Goal: Task Accomplishment & Management: Complete application form

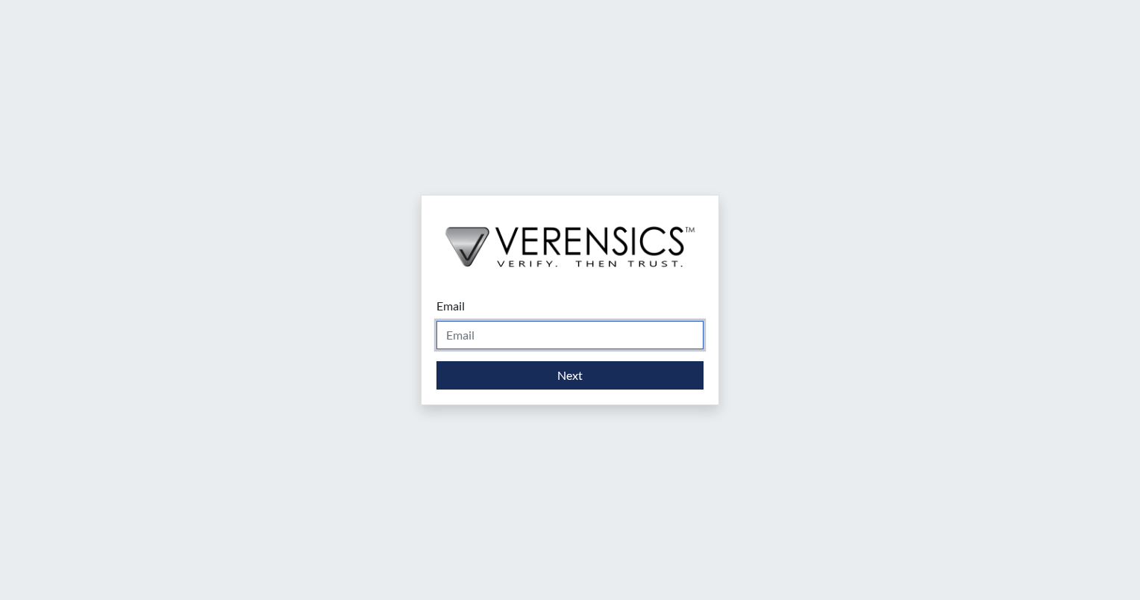
click at [480, 336] on input "Email" at bounding box center [569, 335] width 267 height 28
type input "[EMAIL_ADDRESS][DOMAIN_NAME]"
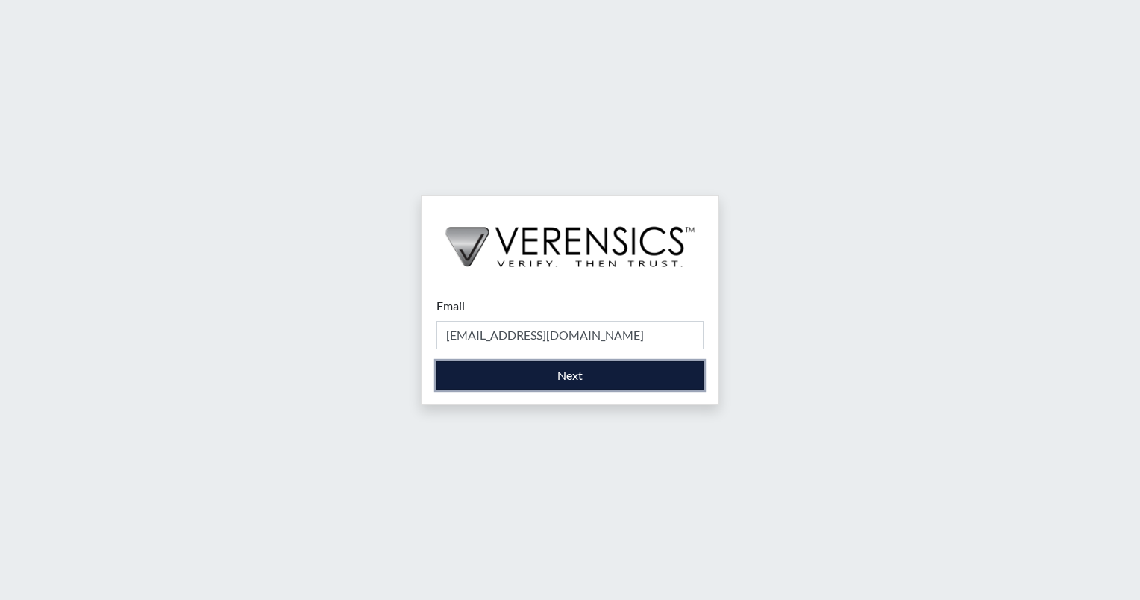
drag, startPoint x: 519, startPoint y: 382, endPoint x: 473, endPoint y: 371, distance: 47.6
click at [473, 371] on button "Next" at bounding box center [569, 375] width 267 height 28
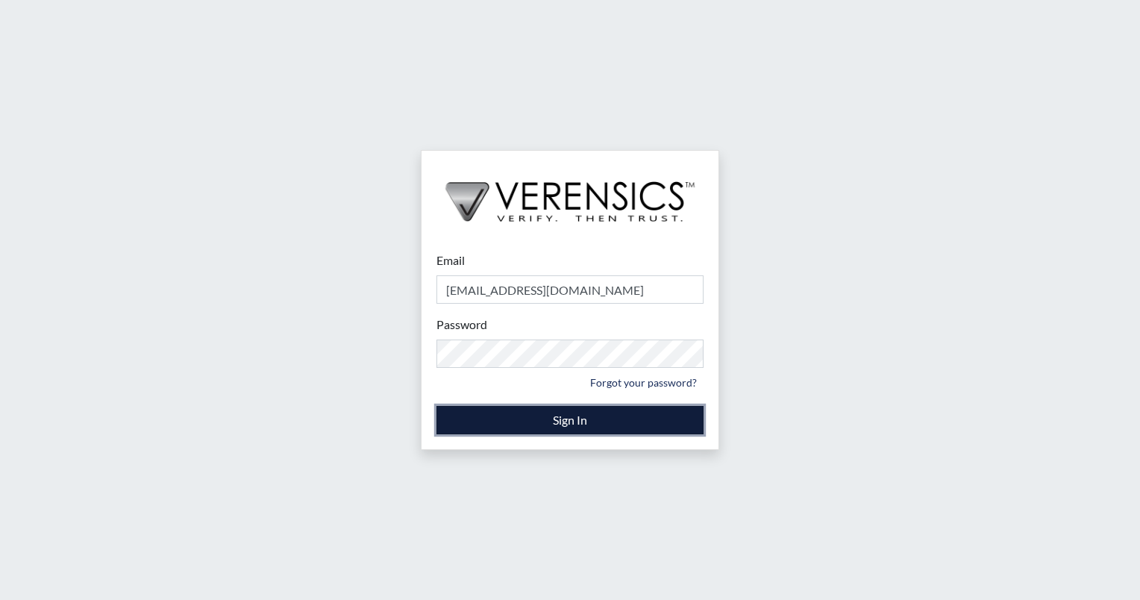
click at [515, 417] on button "Sign In" at bounding box center [569, 420] width 267 height 28
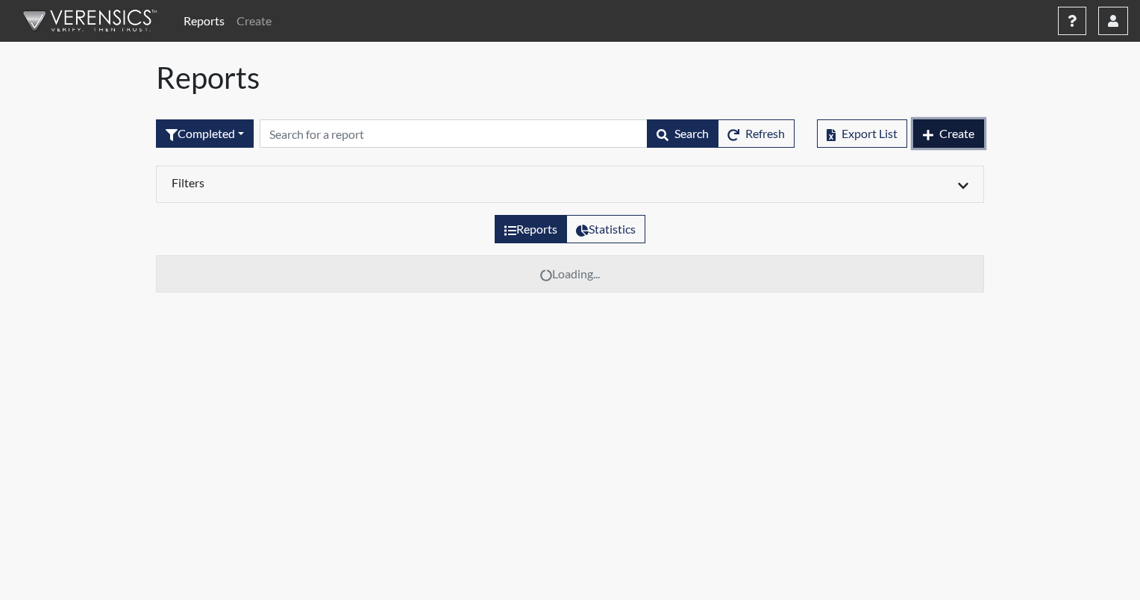
click at [949, 145] on button "Create" at bounding box center [948, 133] width 71 height 28
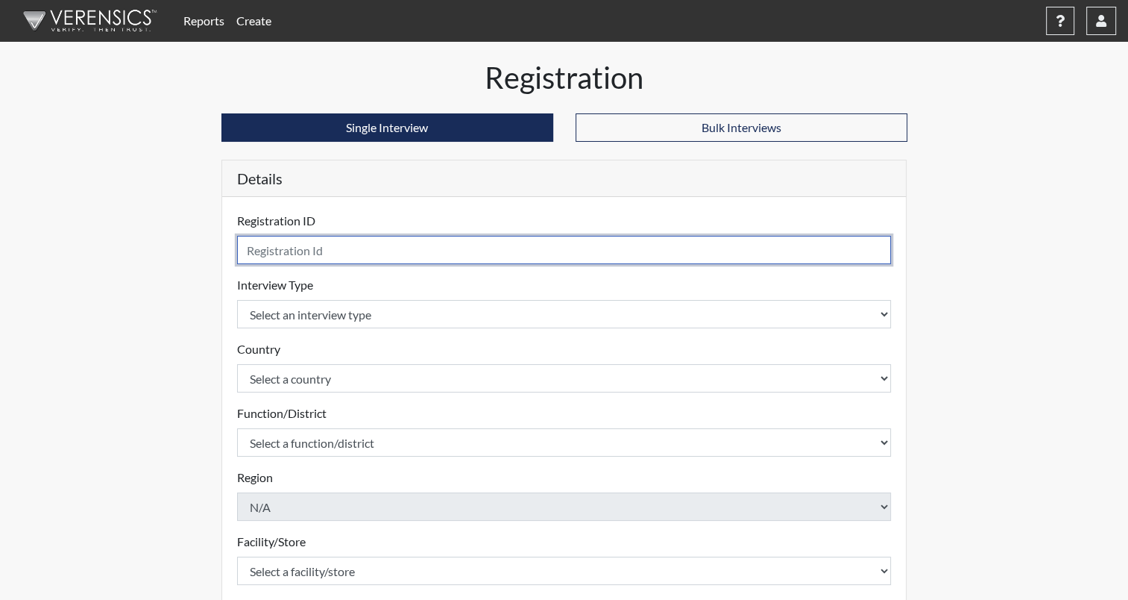
click at [337, 254] on input "text" at bounding box center [564, 250] width 655 height 28
type input "SLeigh8737"
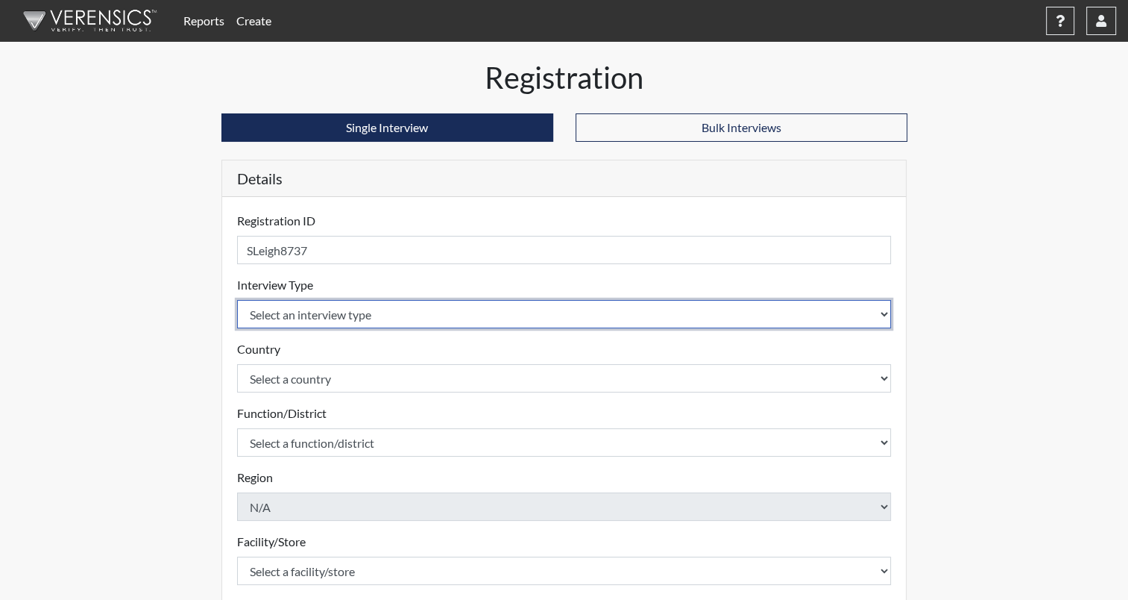
click at [340, 309] on select "Select an interview type Community Supervision Corrections Pre-Employment Pre-E…" at bounding box center [564, 314] width 655 height 28
select select "ff733e93-e1bf-11ea-9c9f-0eff0cf7eb8f"
click at [237, 300] on select "Select an interview type Community Supervision Corrections Pre-Employment Pre-E…" at bounding box center [564, 314] width 655 height 28
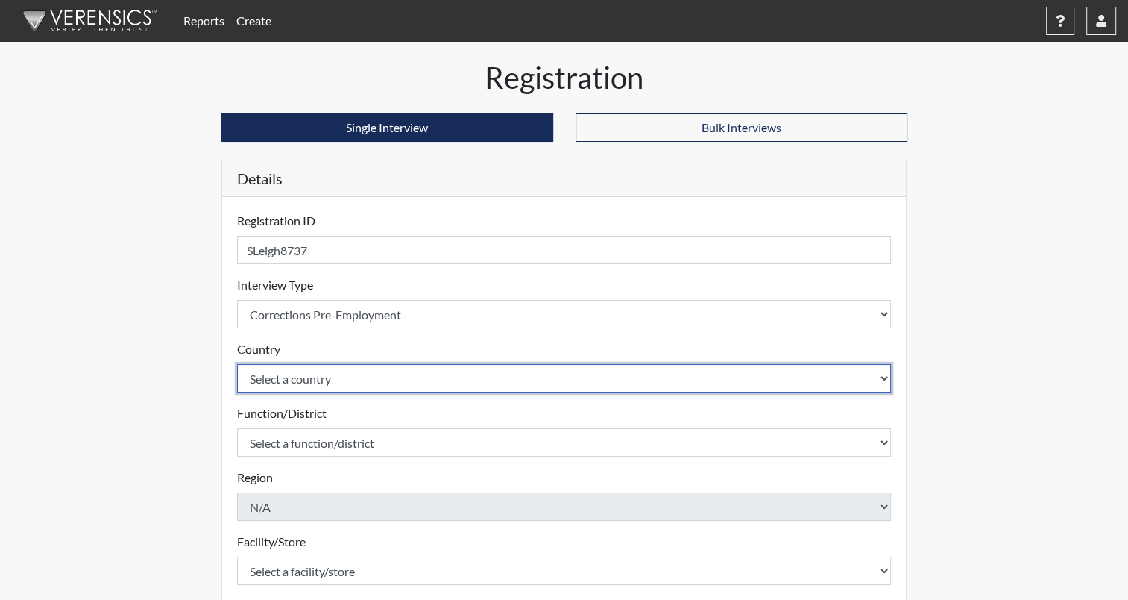
click at [315, 378] on select "Select a country [GEOGRAPHIC_DATA] [GEOGRAPHIC_DATA]" at bounding box center [564, 378] width 655 height 28
select select "united-states-of-[GEOGRAPHIC_DATA]"
click at [237, 364] on select "Select a country [GEOGRAPHIC_DATA] [GEOGRAPHIC_DATA]" at bounding box center [564, 378] width 655 height 28
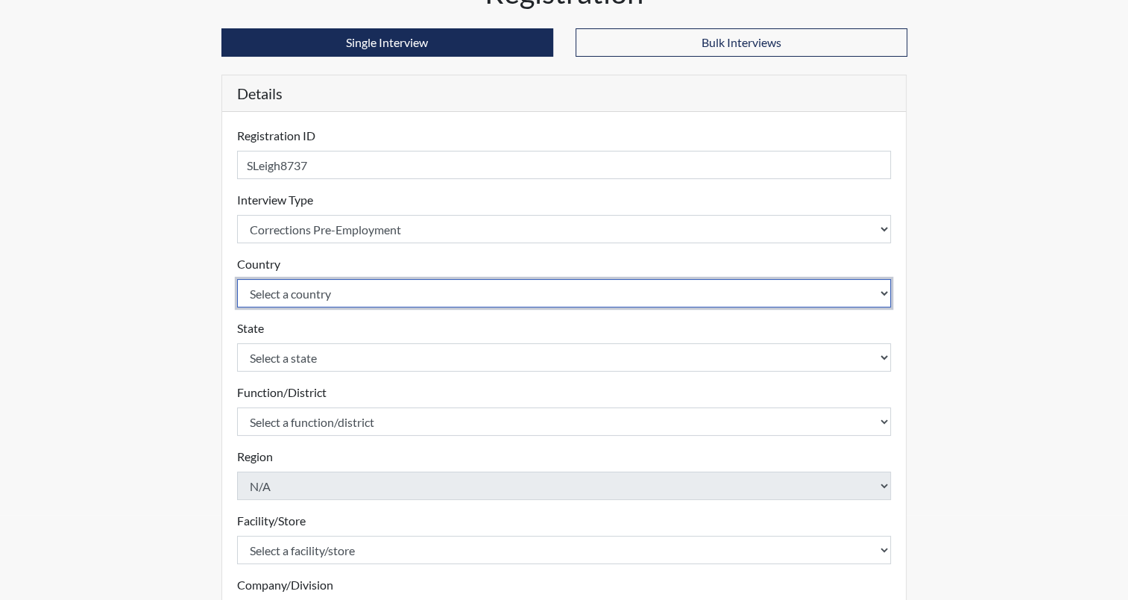
scroll to position [98, 0]
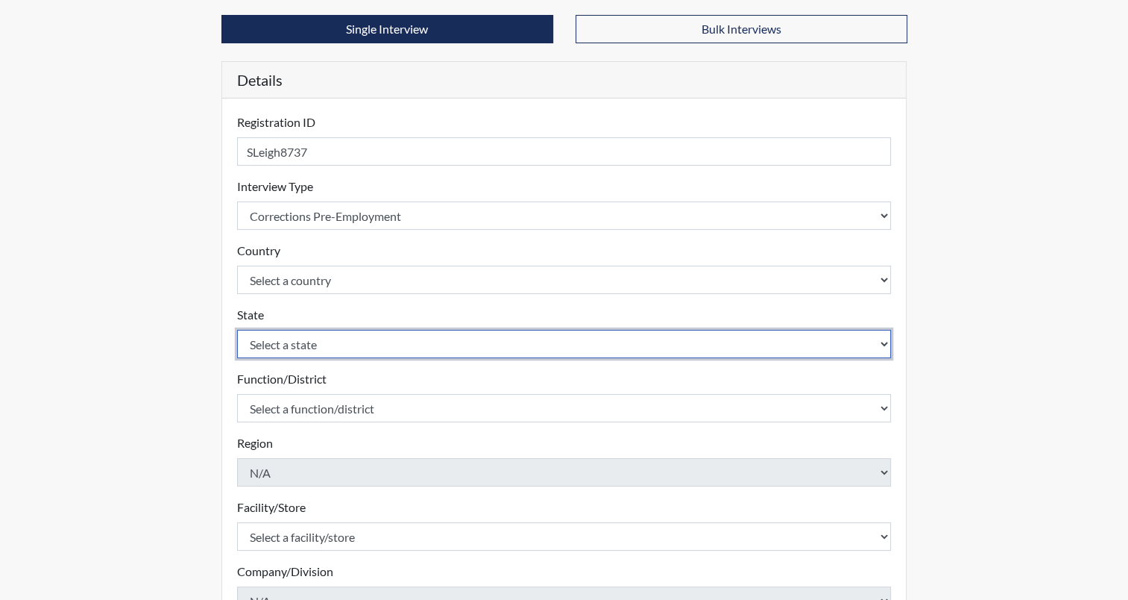
click at [294, 351] on select "Select a state [US_STATE] [US_STATE] [US_STATE] [US_STATE] [US_STATE] [US_STATE…" at bounding box center [564, 344] width 655 height 28
select select "ND"
click at [237, 330] on select "Select a state [US_STATE] [US_STATE] [US_STATE] [US_STATE] [US_STATE] [US_STATE…" at bounding box center [564, 344] width 655 height 28
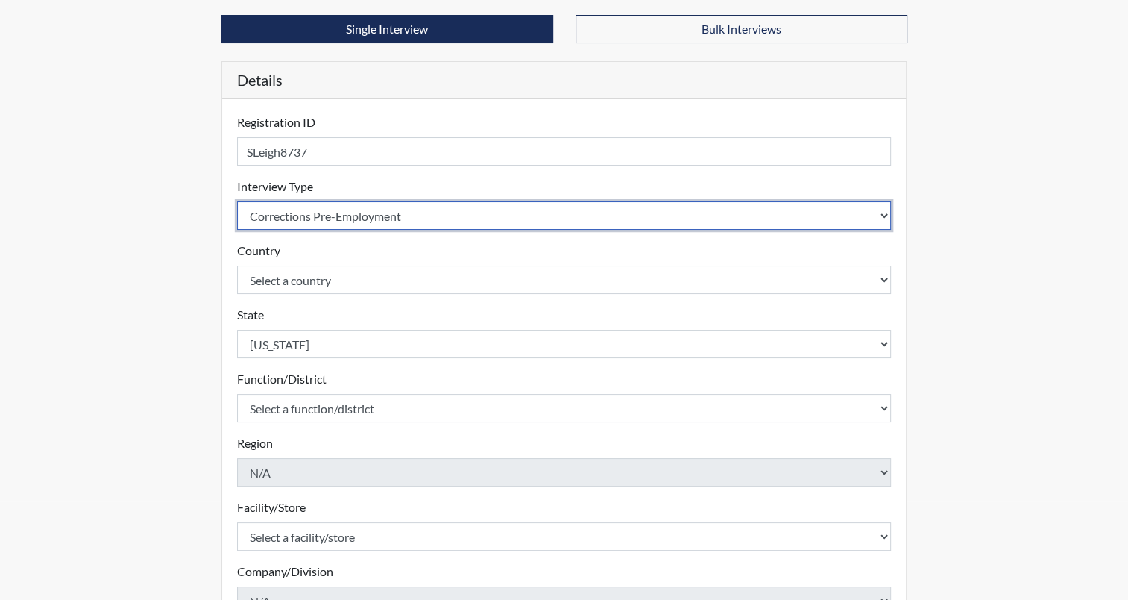
click at [310, 216] on select "Select an interview type Community Supervision Corrections Pre-Employment Pre-E…" at bounding box center [564, 215] width 655 height 28
click at [358, 210] on select "Select an interview type Community Supervision Corrections Pre-Employment Pre-E…" at bounding box center [564, 215] width 655 height 28
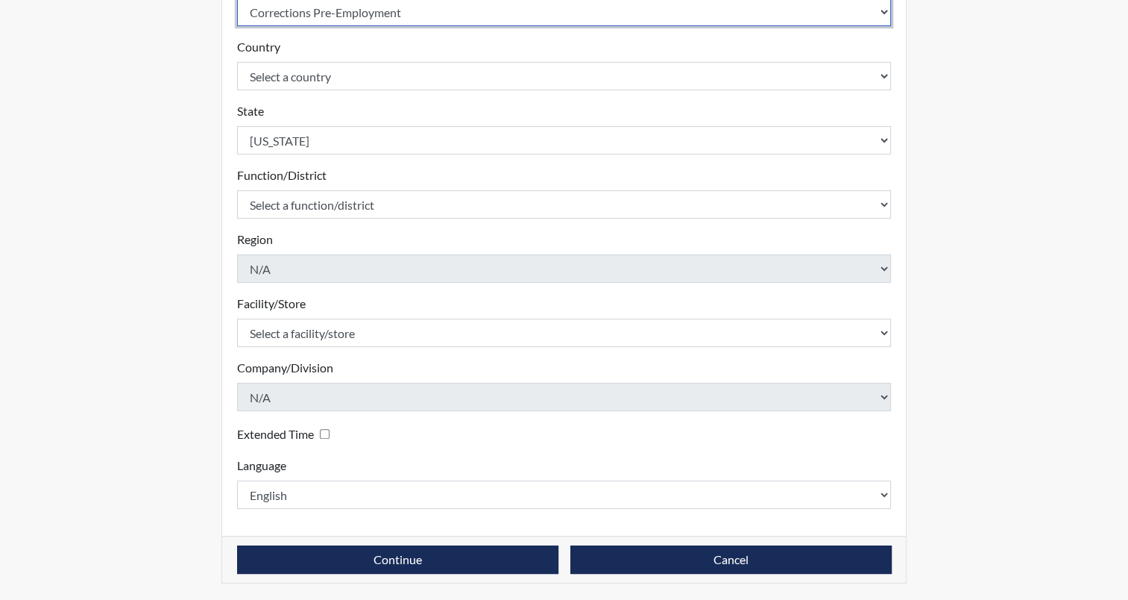
scroll to position [260, 0]
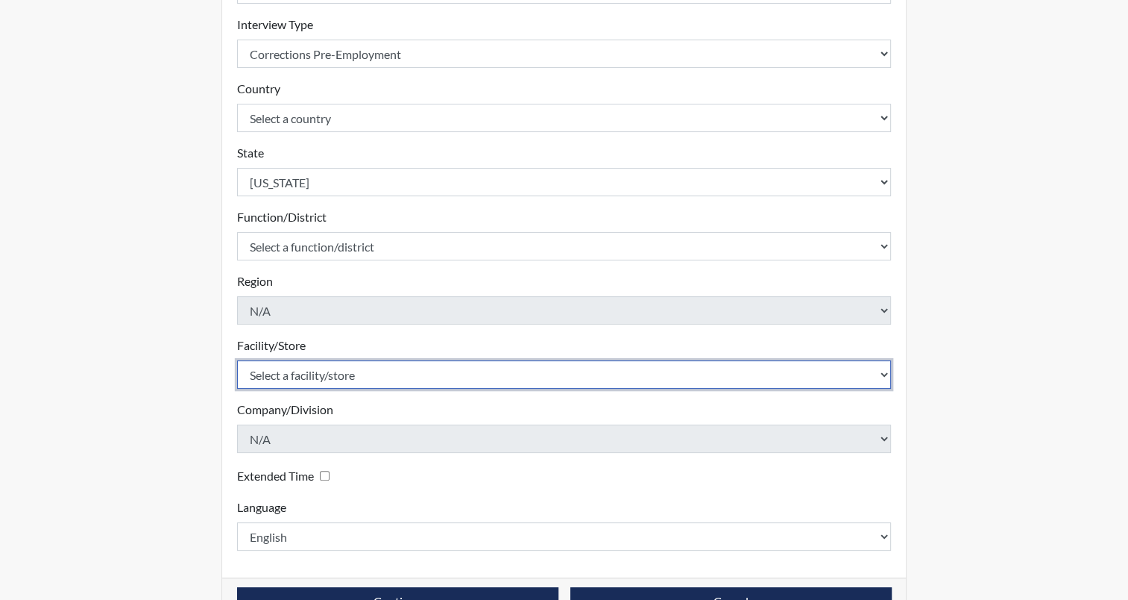
click at [300, 360] on select "Select a facility/store [GEOGRAPHIC_DATA] [PERSON_NAME][GEOGRAPHIC_DATA] [US_ST…" at bounding box center [564, 374] width 655 height 28
select select "98df86d5-ace5-42b8-a35c-ae8b77e46ca8"
click at [237, 360] on select "Select a facility/store [GEOGRAPHIC_DATA] [PERSON_NAME][GEOGRAPHIC_DATA] [US_ST…" at bounding box center [564, 374] width 655 height 28
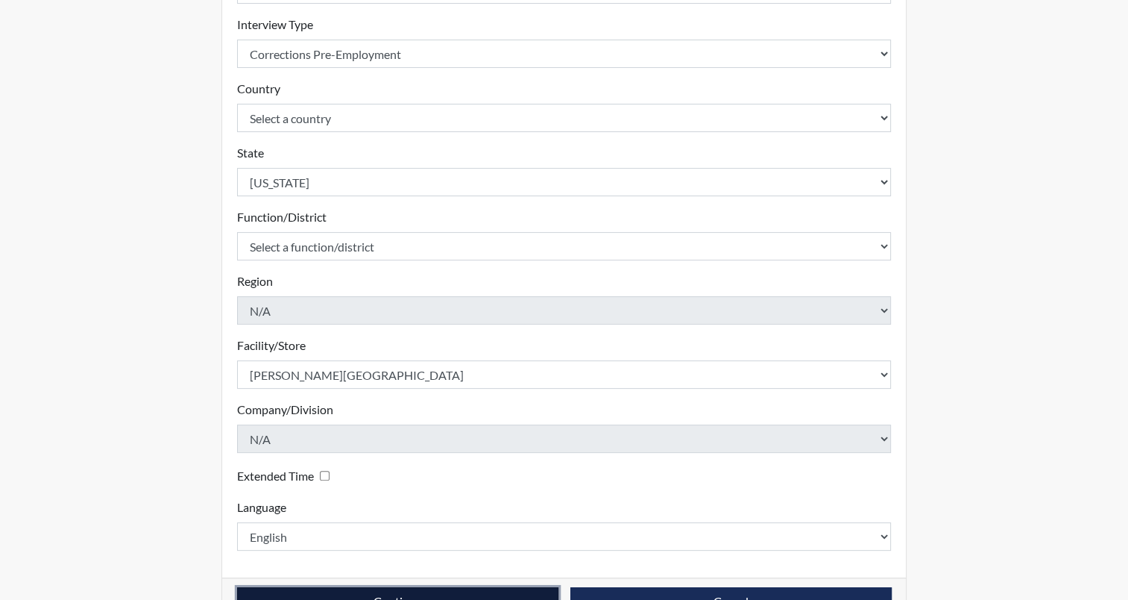
click at [348, 591] on button "Continue" at bounding box center [397, 601] width 321 height 28
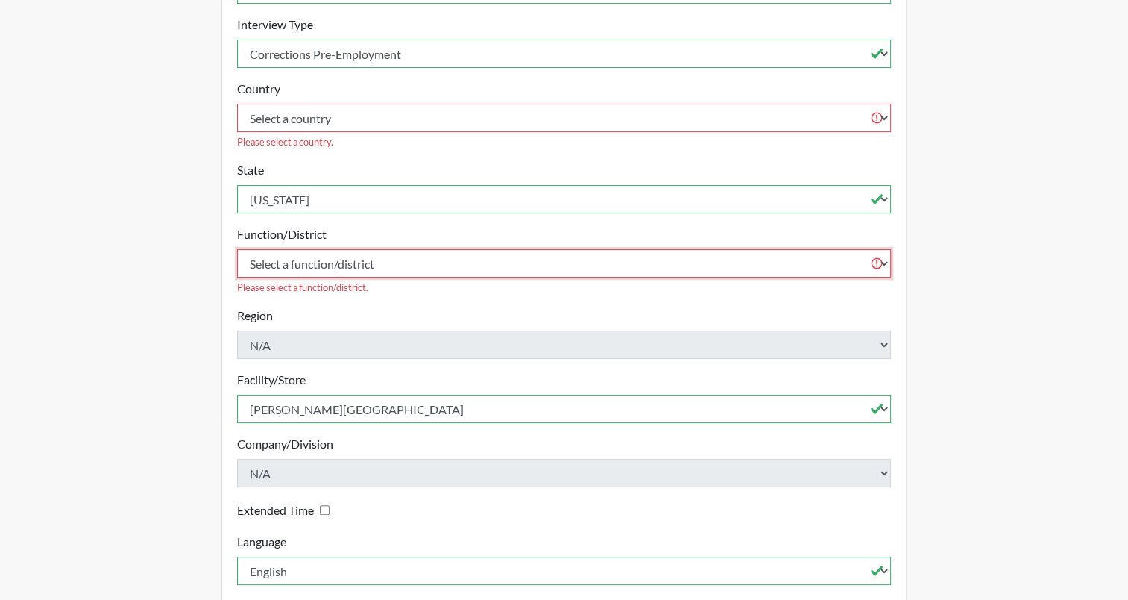
click at [323, 249] on select "Select a function/district Central Office/530 DJS Community/224 HRCC/516 JRCC/5…" at bounding box center [564, 263] width 655 height 28
select select "e2afb5f8-f4eb-4dcf-80a4-ccc1b0dc4df0"
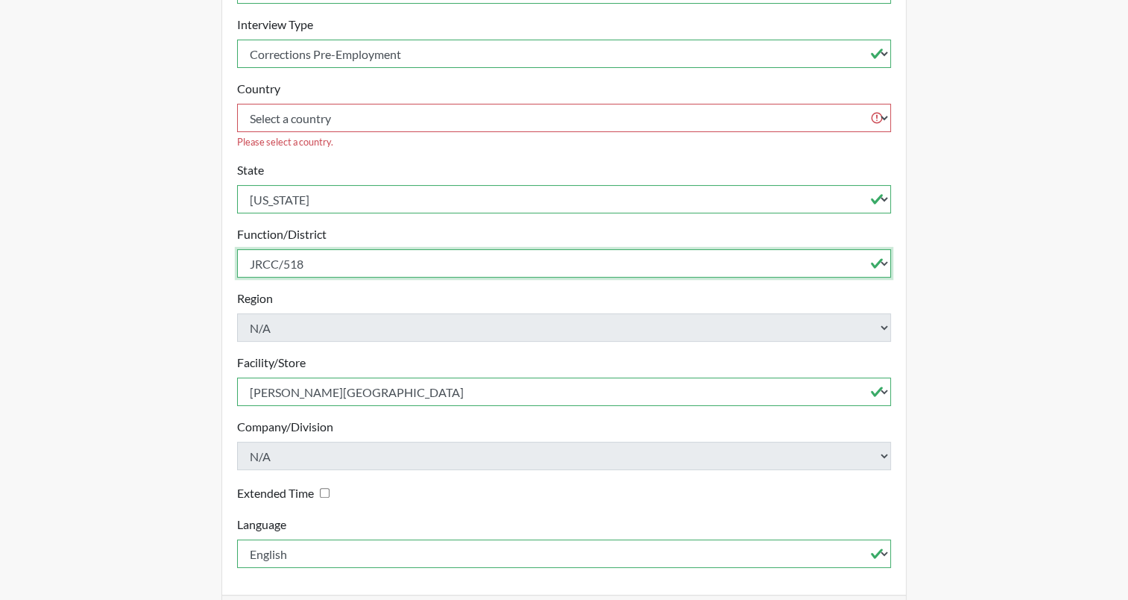
click at [237, 249] on select "Select a function/district Central Office/530 DJS Community/224 HRCC/516 JRCC/5…" at bounding box center [564, 263] width 655 height 28
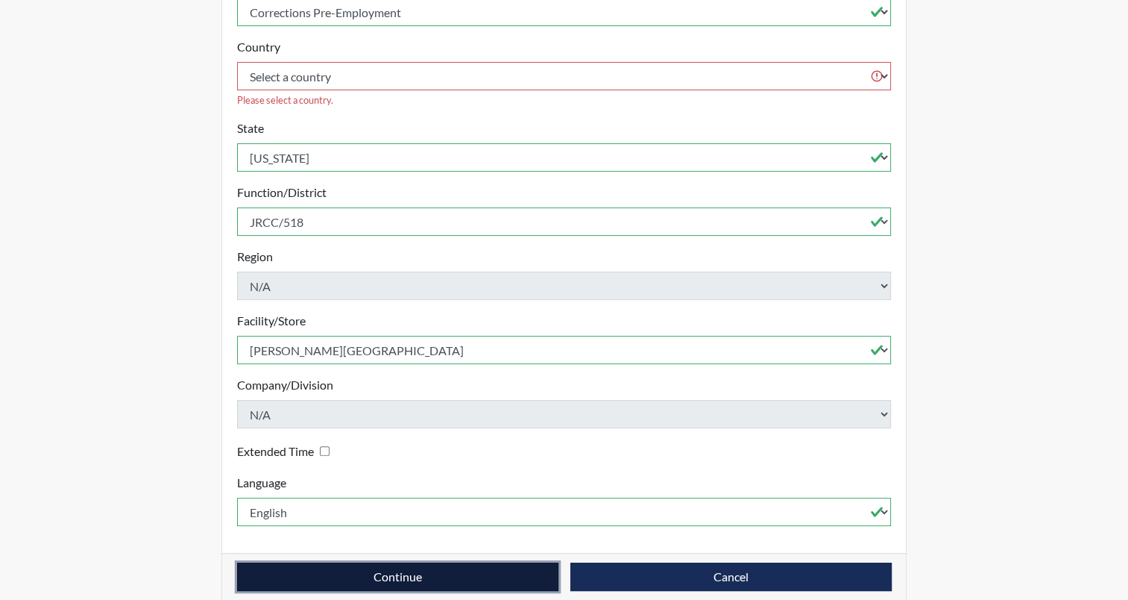
click at [348, 562] on button "Continue" at bounding box center [397, 576] width 321 height 28
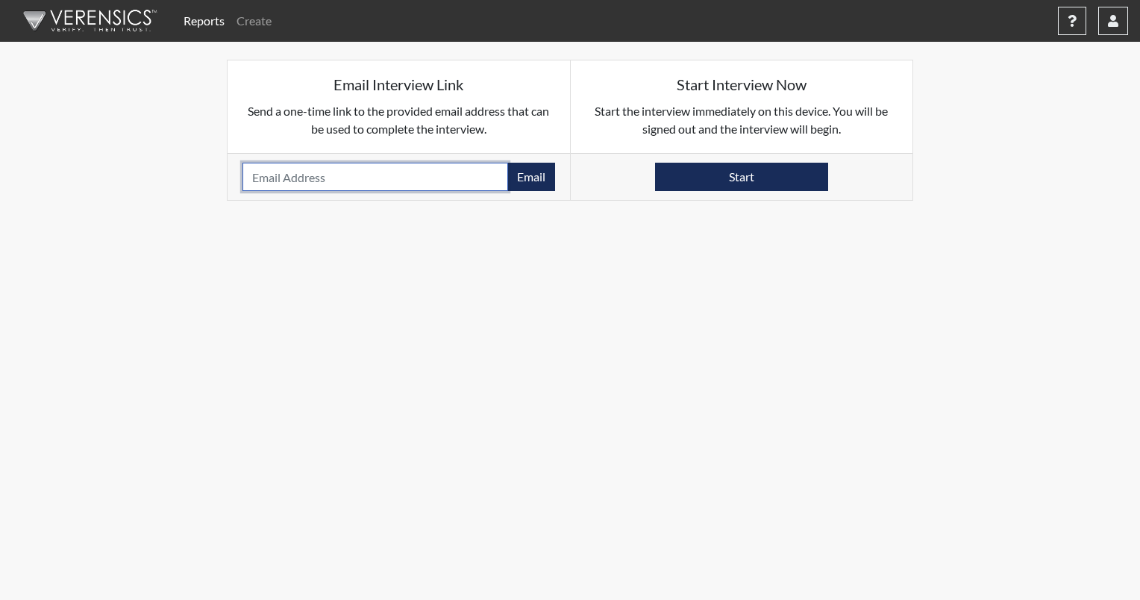
click at [421, 177] on input "email" at bounding box center [375, 177] width 266 height 28
paste input "[EMAIL_ADDRESS][DOMAIN_NAME]"
type input "[EMAIL_ADDRESS][DOMAIN_NAME]"
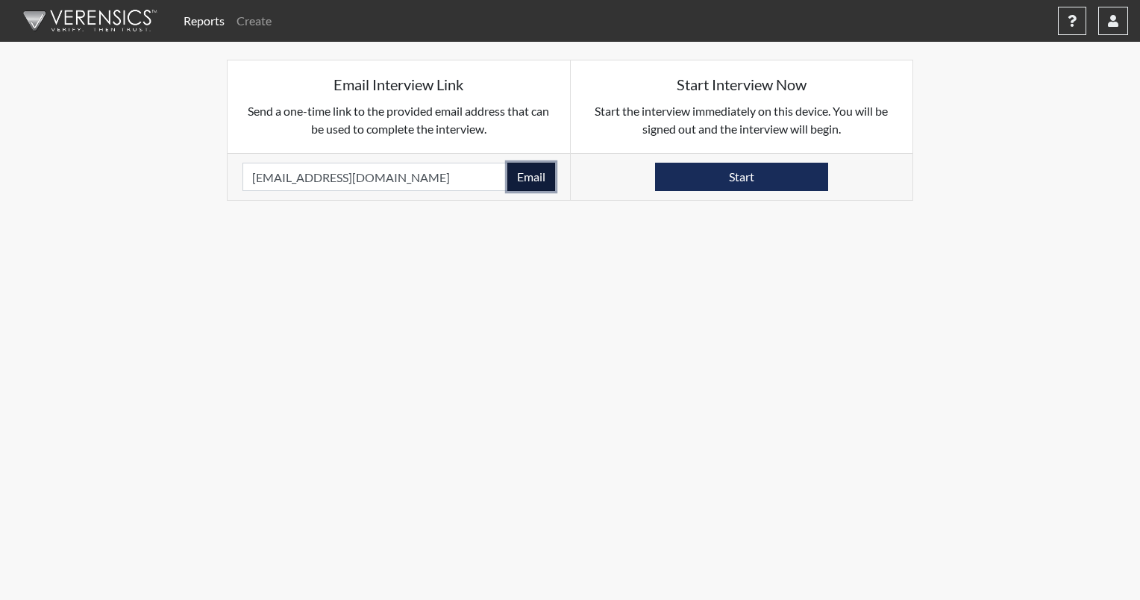
click at [534, 174] on button "Email" at bounding box center [531, 177] width 48 height 28
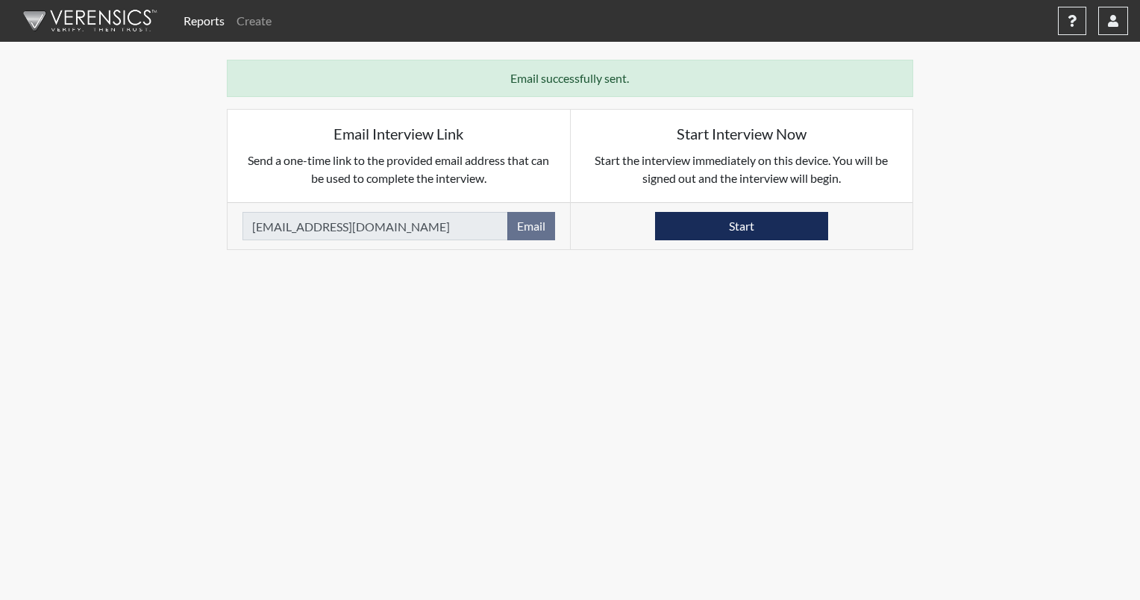
click at [77, 24] on img at bounding box center [87, 21] width 172 height 45
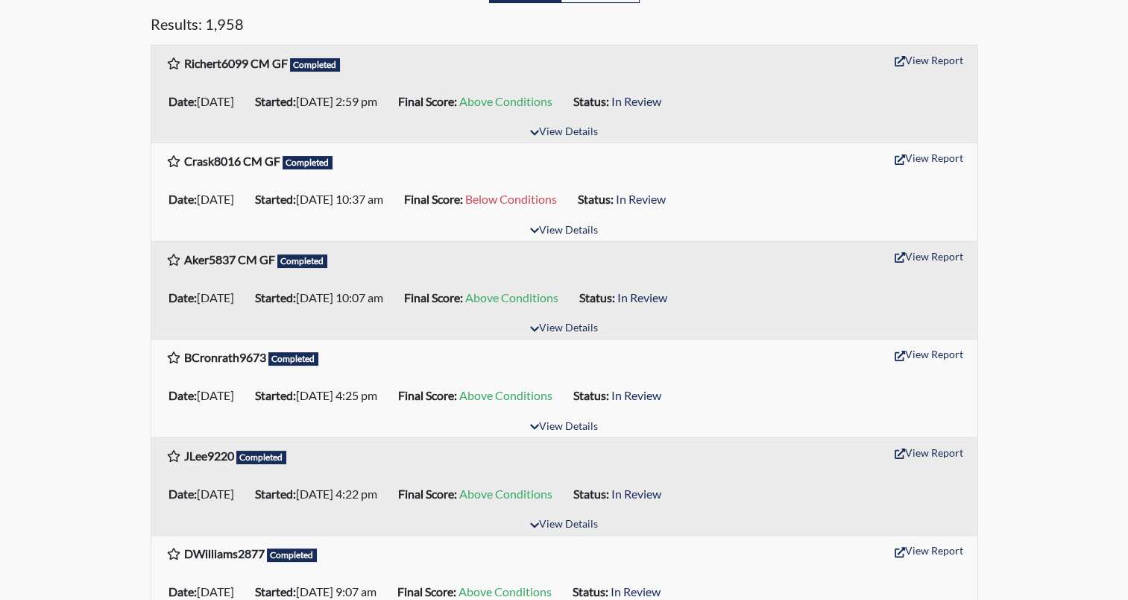
scroll to position [245, 0]
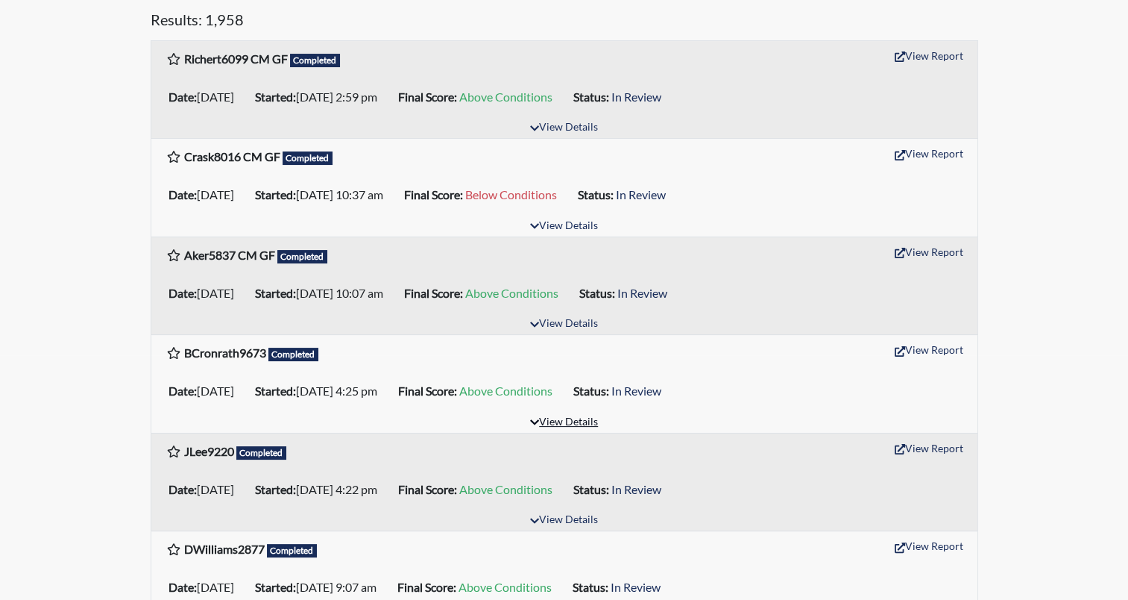
click at [553, 424] on button "View Details" at bounding box center [564, 422] width 81 height 20
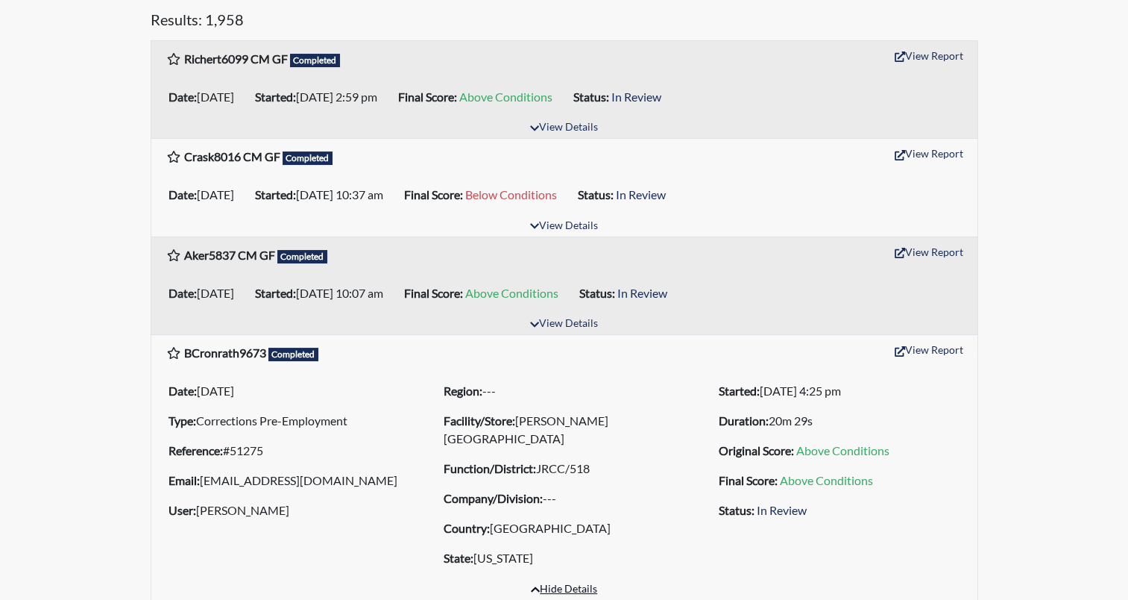
click at [570, 581] on button "Hide Details" at bounding box center [564, 590] width 80 height 20
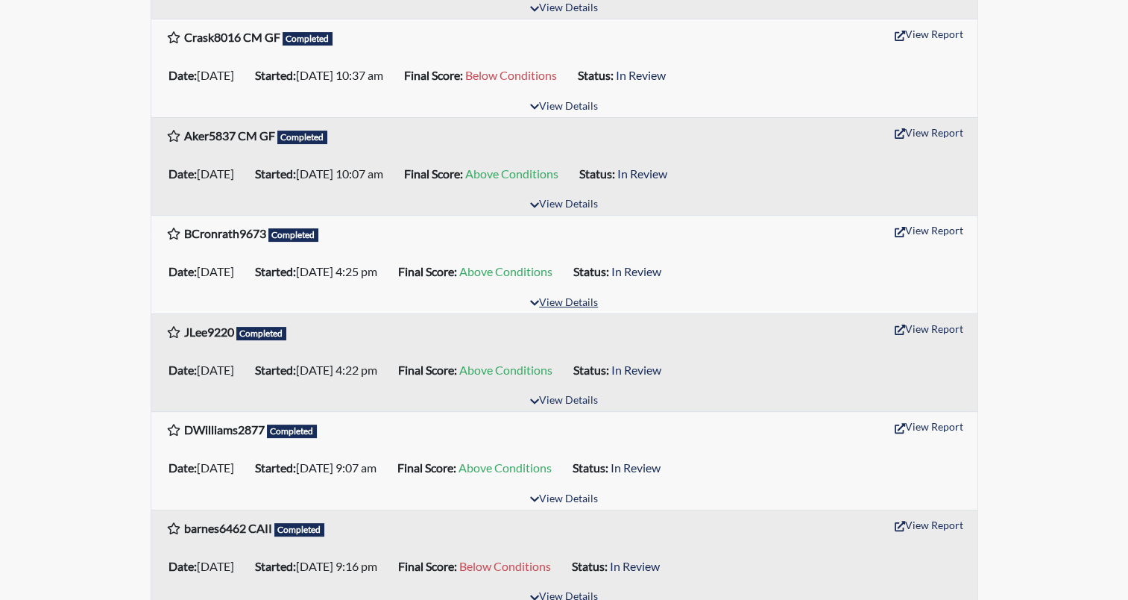
scroll to position [376, 0]
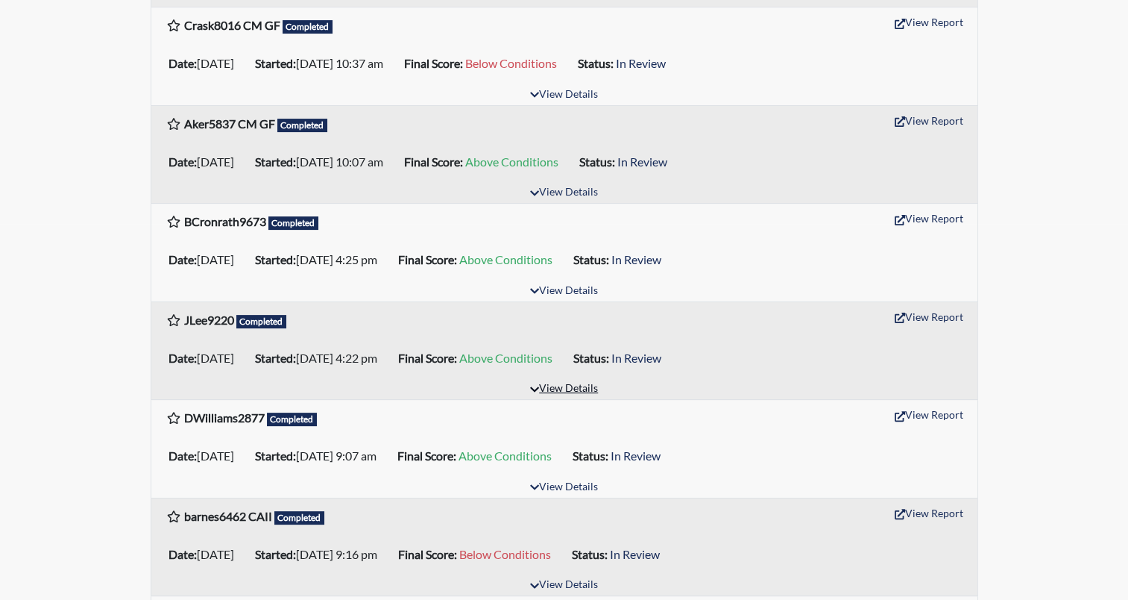
click at [585, 391] on button "View Details" at bounding box center [564, 389] width 81 height 20
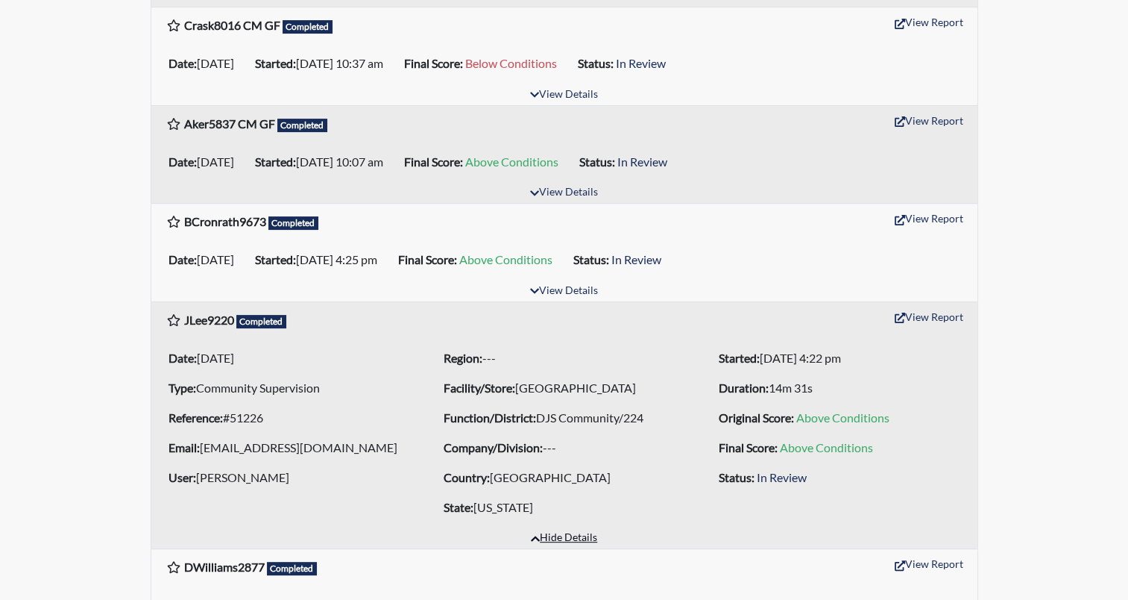
click at [558, 532] on button "Hide Details" at bounding box center [564, 538] width 80 height 20
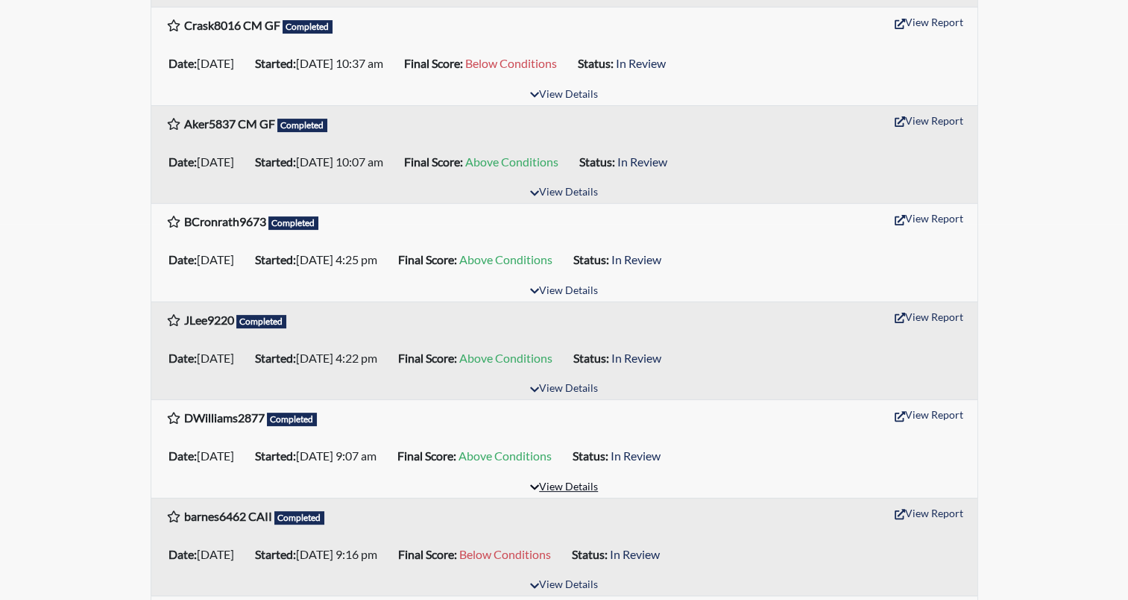
click at [564, 483] on button "View Details" at bounding box center [564, 487] width 81 height 20
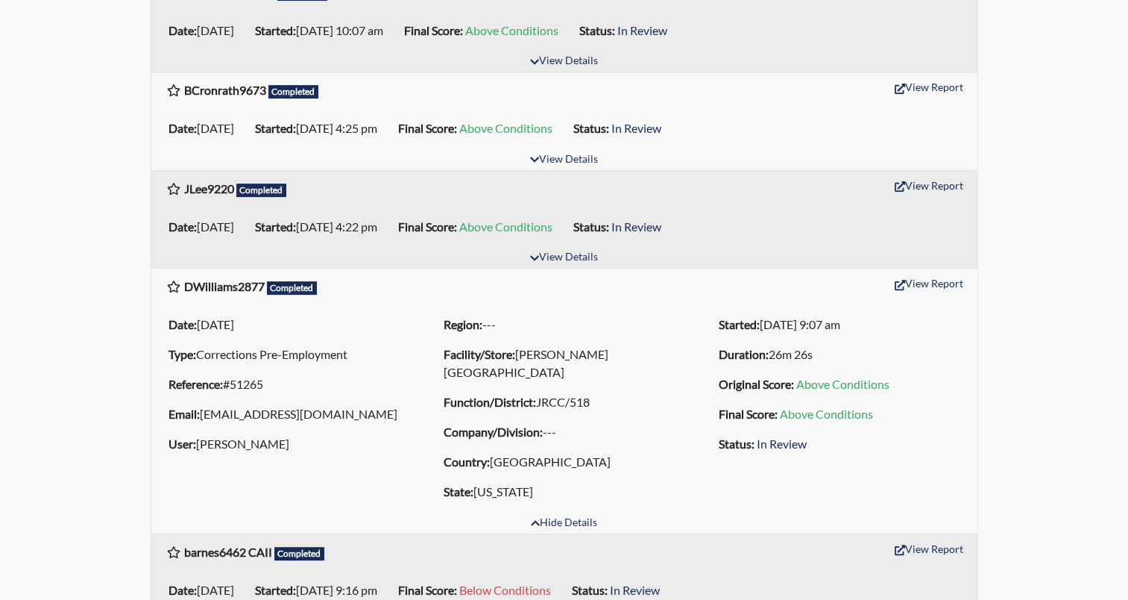
scroll to position [510, 0]
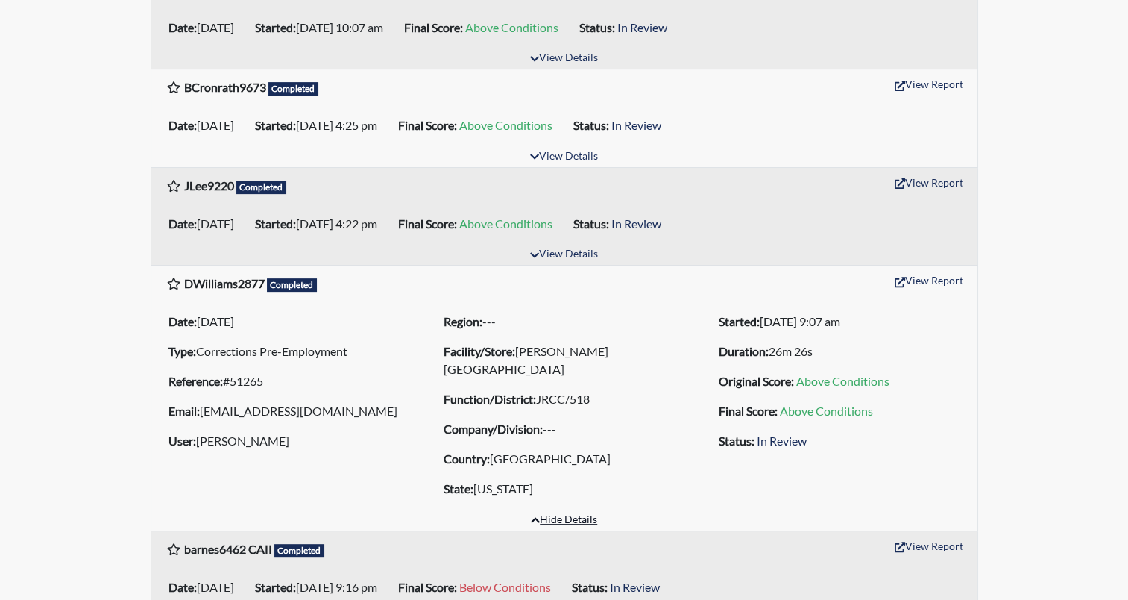
click at [571, 513] on button "Hide Details" at bounding box center [564, 520] width 80 height 20
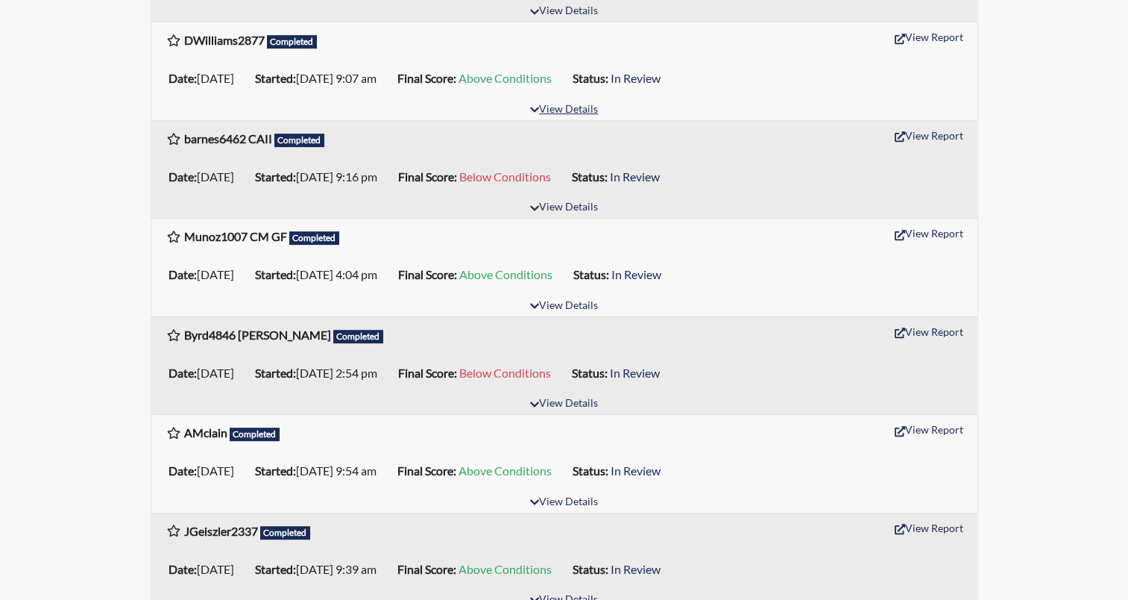
scroll to position [755, 0]
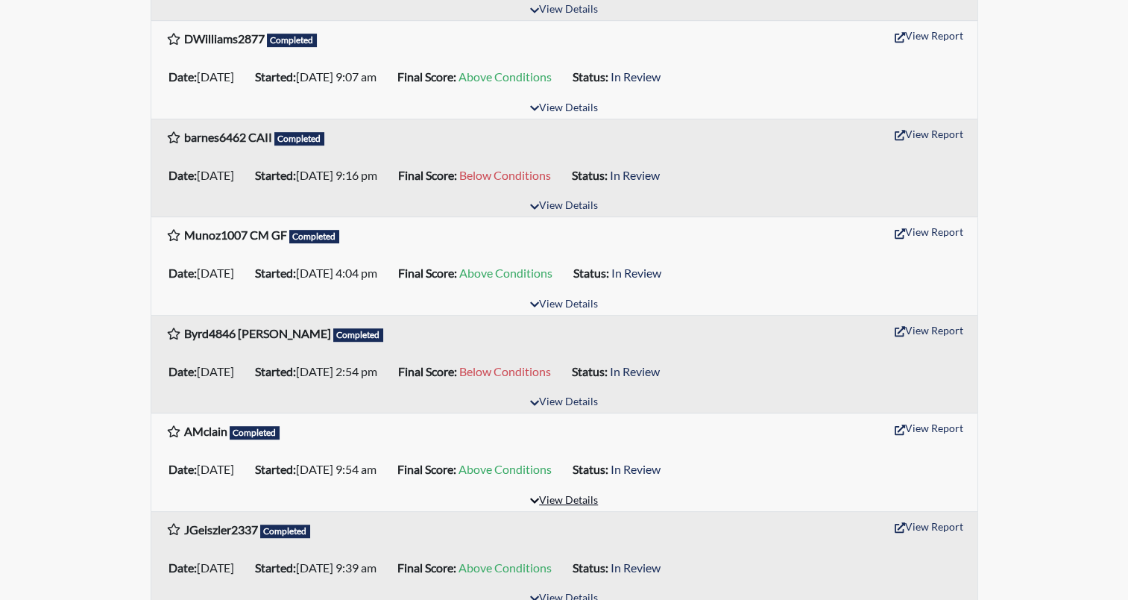
click at [567, 501] on button "View Details" at bounding box center [564, 501] width 81 height 20
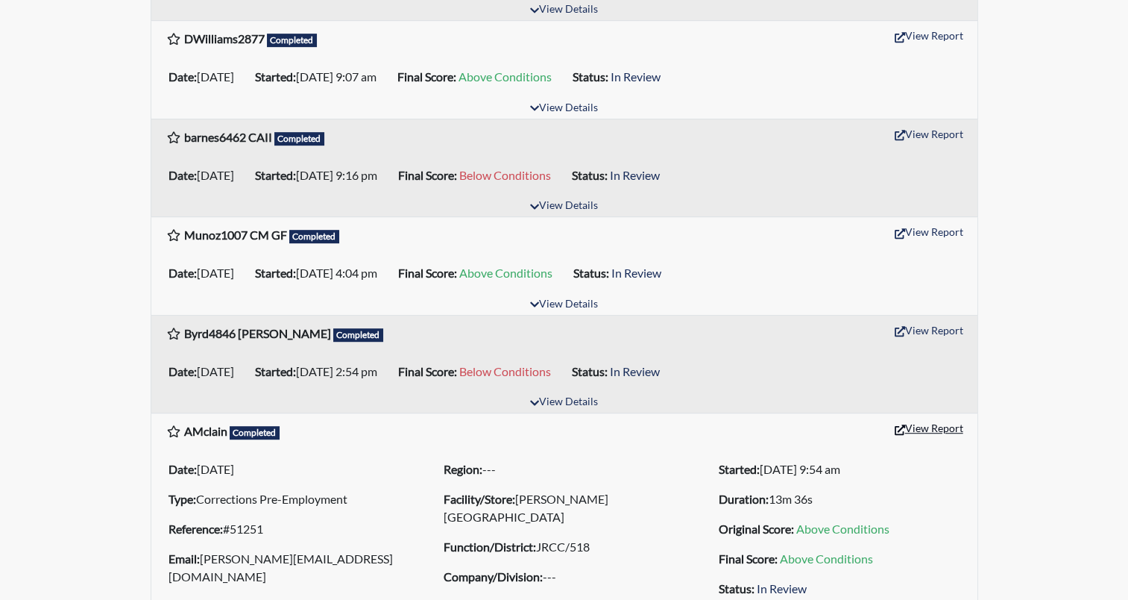
click at [939, 420] on button "View Report" at bounding box center [929, 427] width 82 height 23
